Goal: Find specific page/section: Find specific page/section

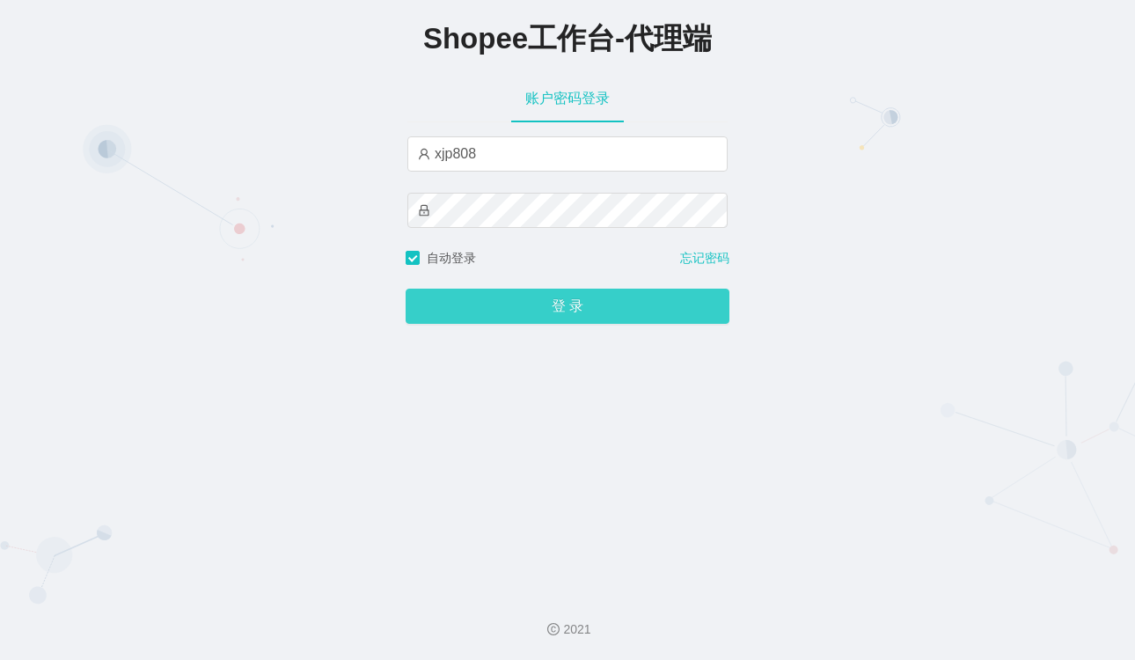
click at [527, 310] on button "登 录" at bounding box center [567, 306] width 324 height 35
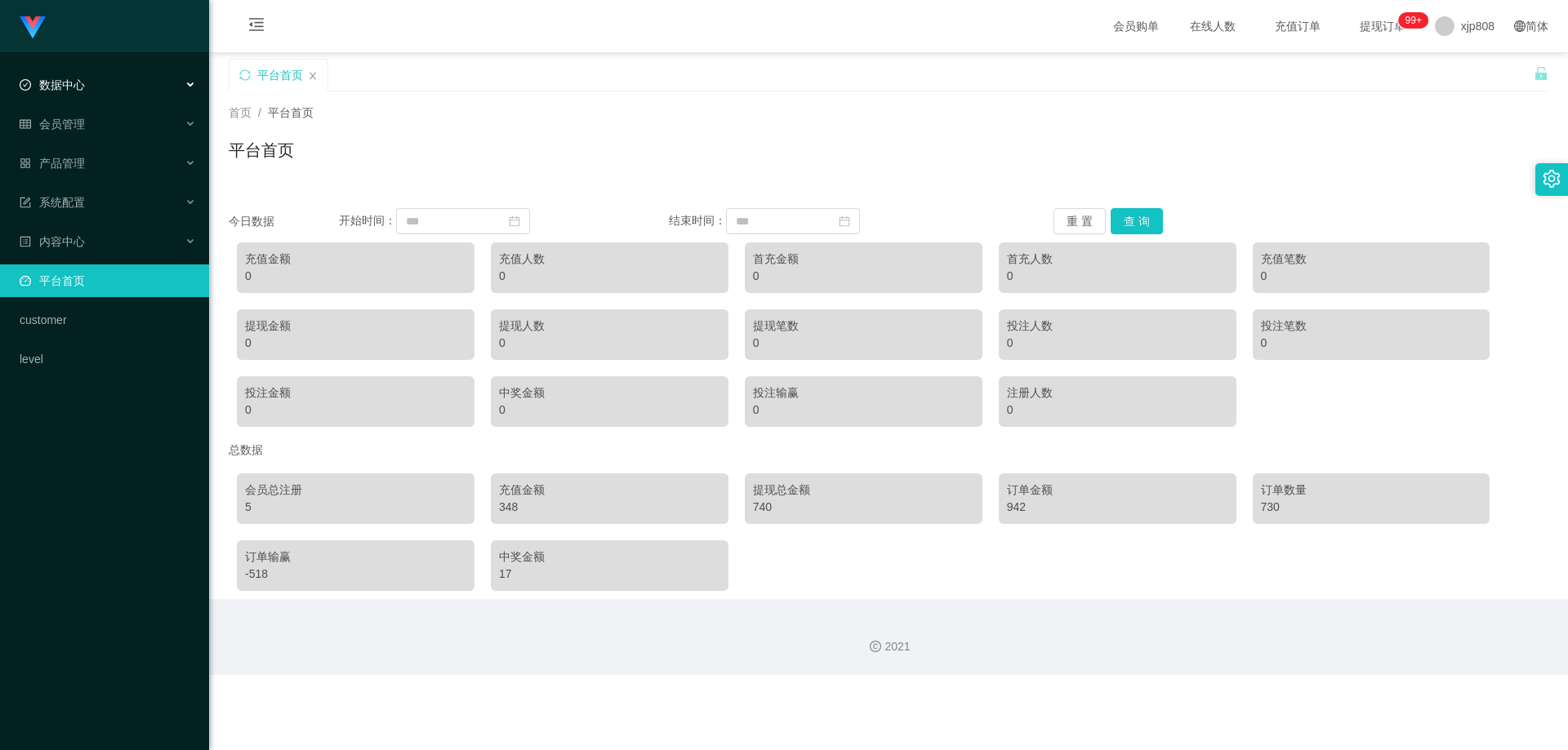
click at [53, 84] on span "数据中心" at bounding box center [52, 84] width 65 height 13
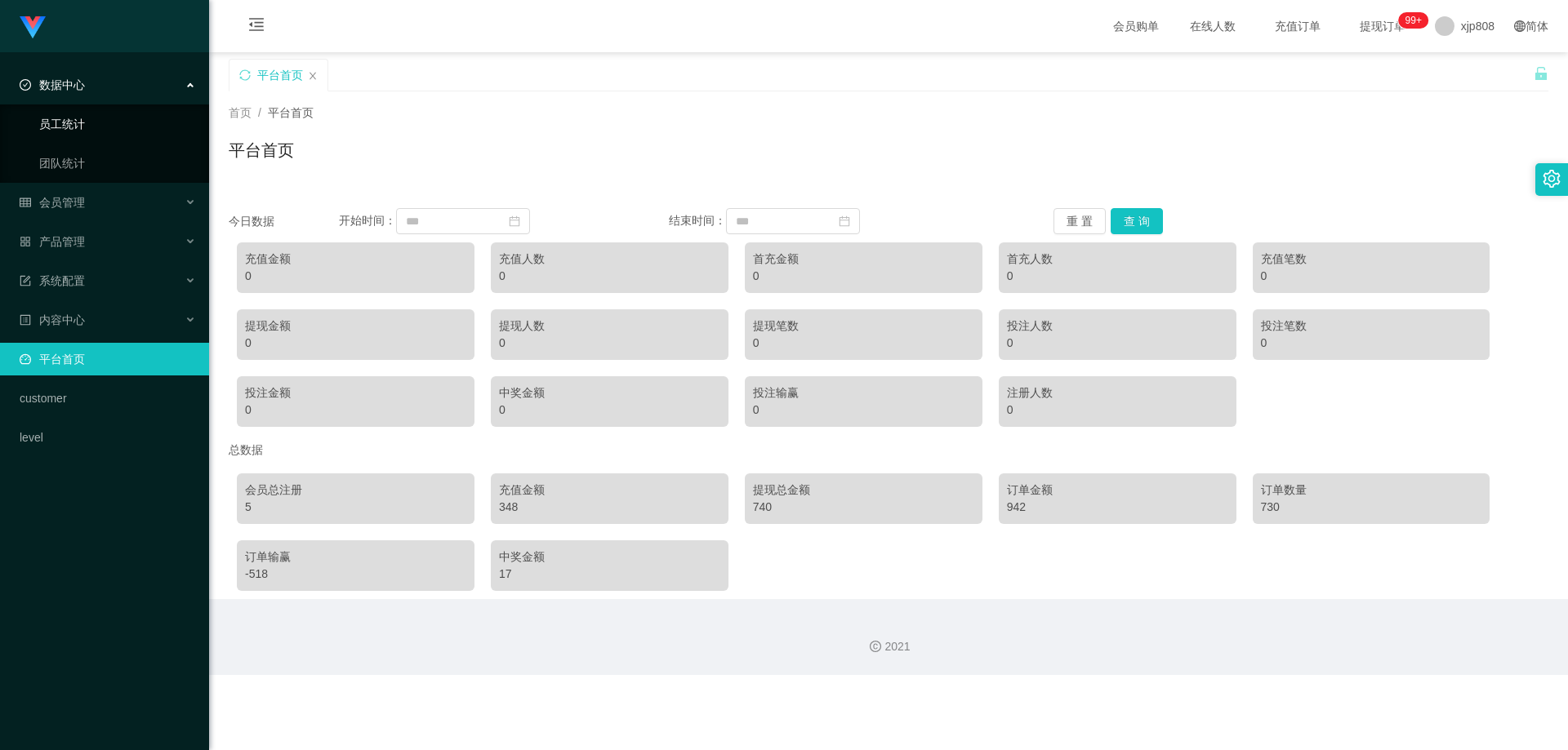
click at [77, 122] on link "员工统计" at bounding box center [117, 123] width 157 height 32
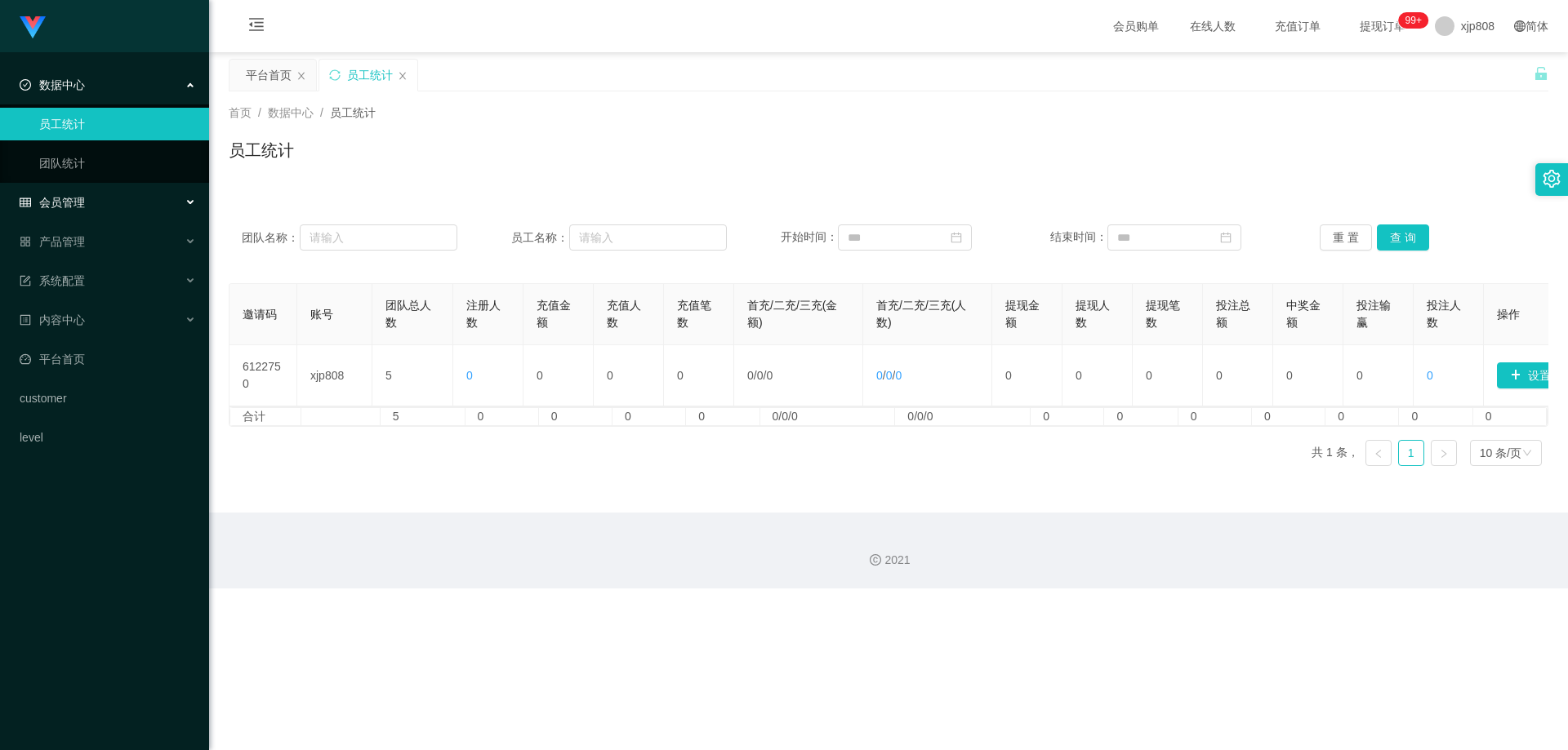
click at [111, 193] on div "会员管理" at bounding box center [104, 202] width 209 height 32
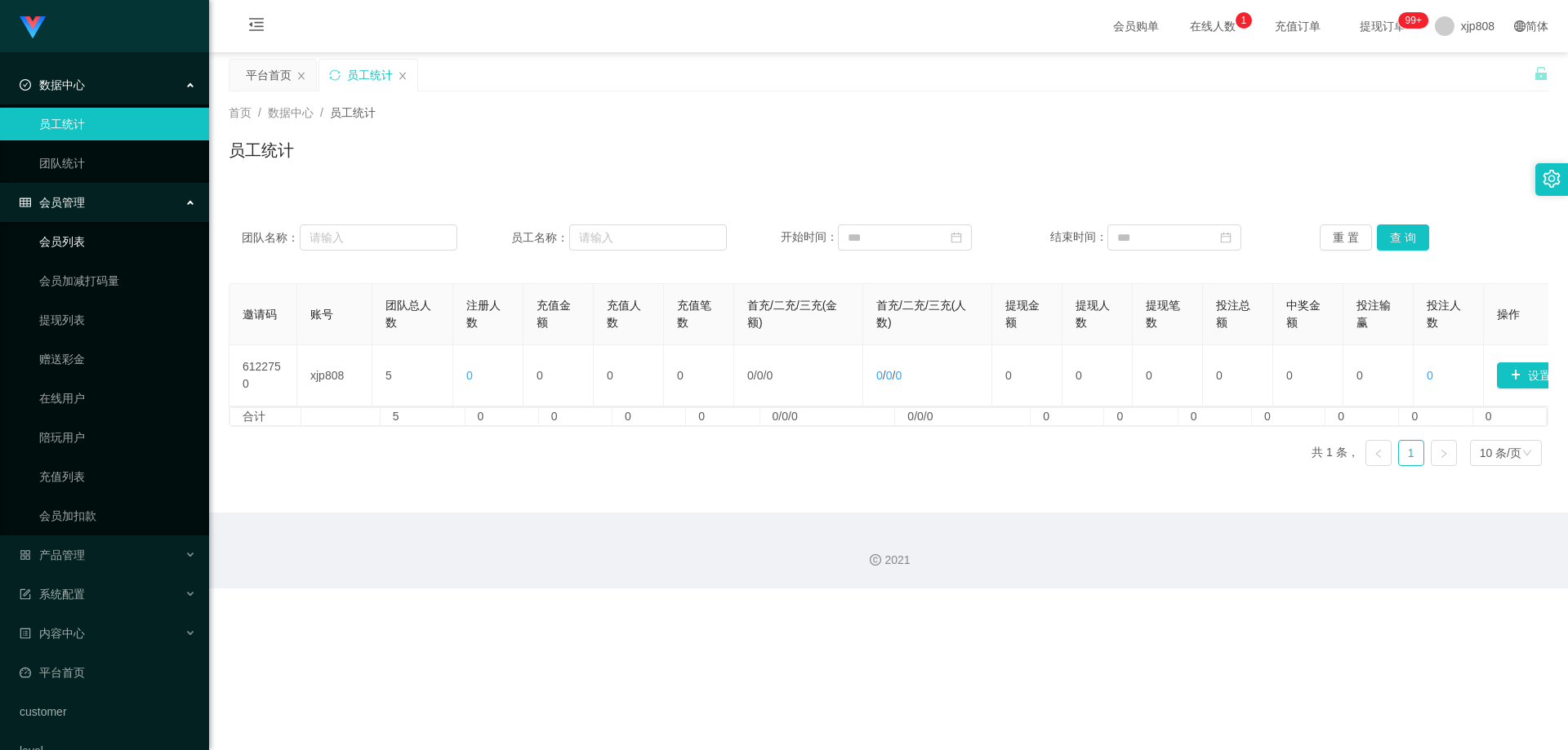
click at [87, 235] on link "会员列表" at bounding box center [117, 241] width 157 height 32
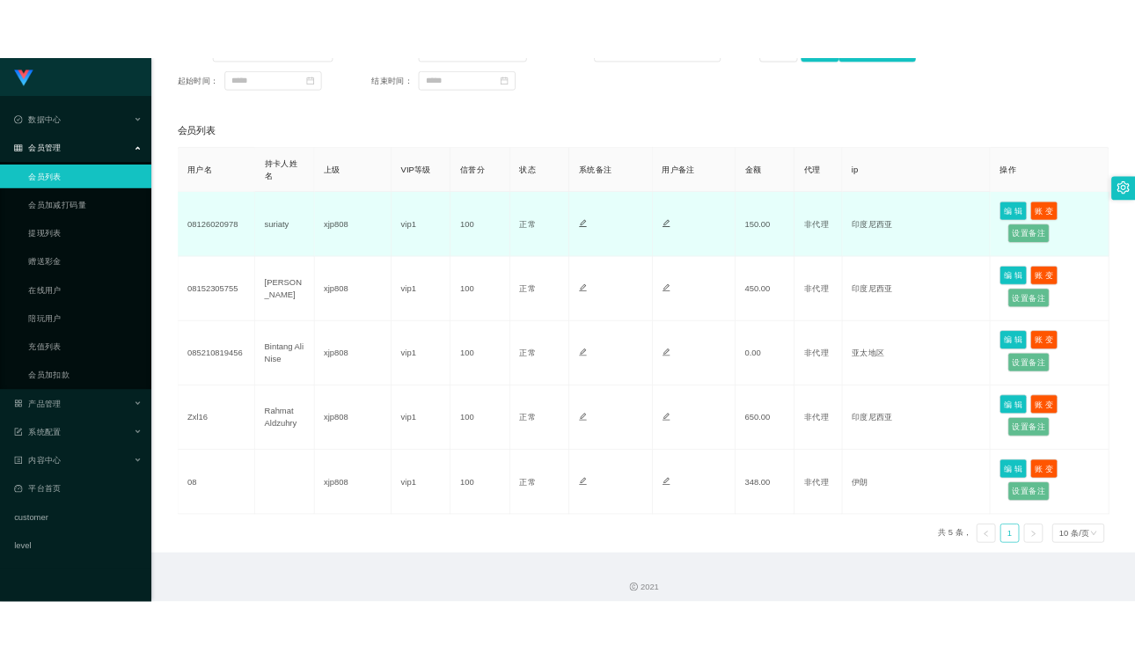
scroll to position [88, 0]
